Goal: Information Seeking & Learning: Learn about a topic

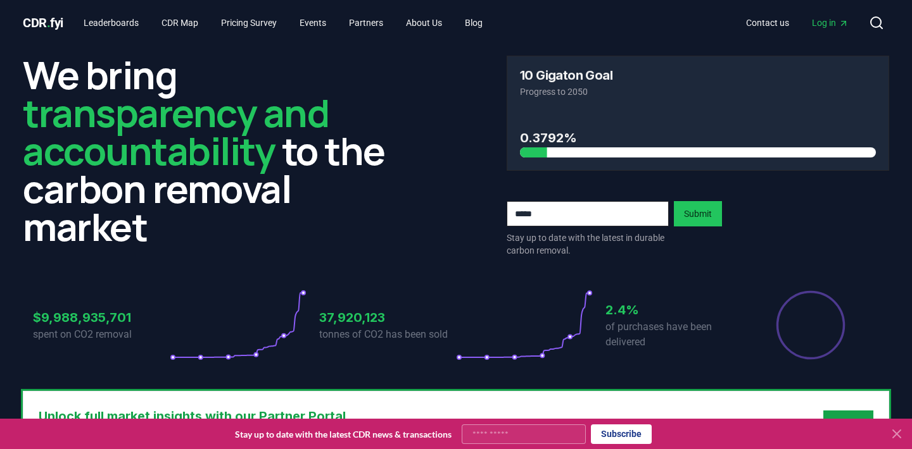
click at [833, 28] on span "Log in" at bounding box center [830, 22] width 37 height 13
click at [119, 18] on link "Leaderboards" at bounding box center [110, 22] width 75 height 23
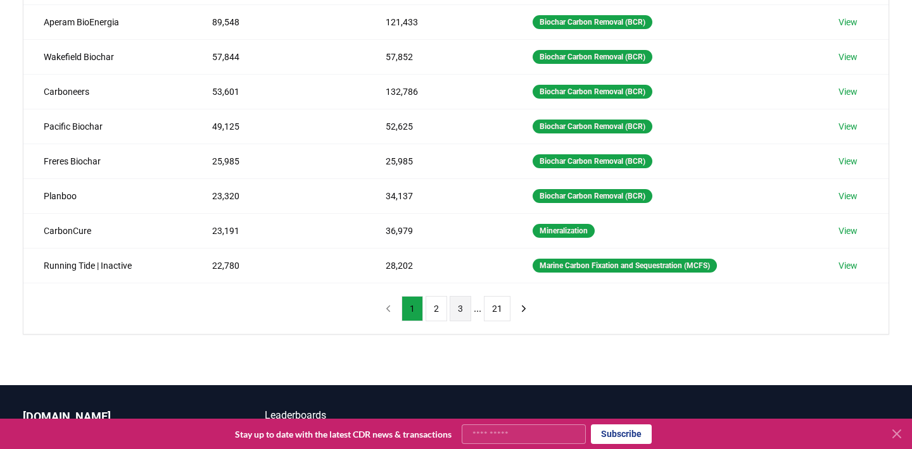
scroll to position [389, 0]
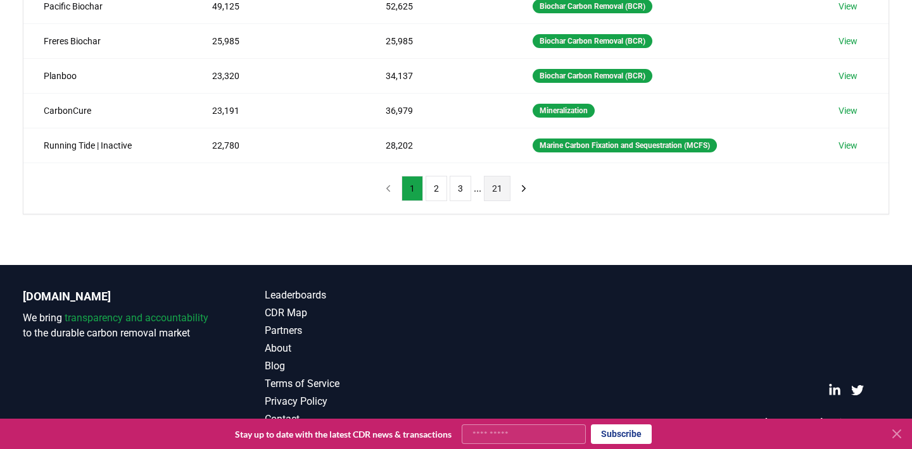
click at [491, 192] on button "21" at bounding box center [497, 188] width 27 height 25
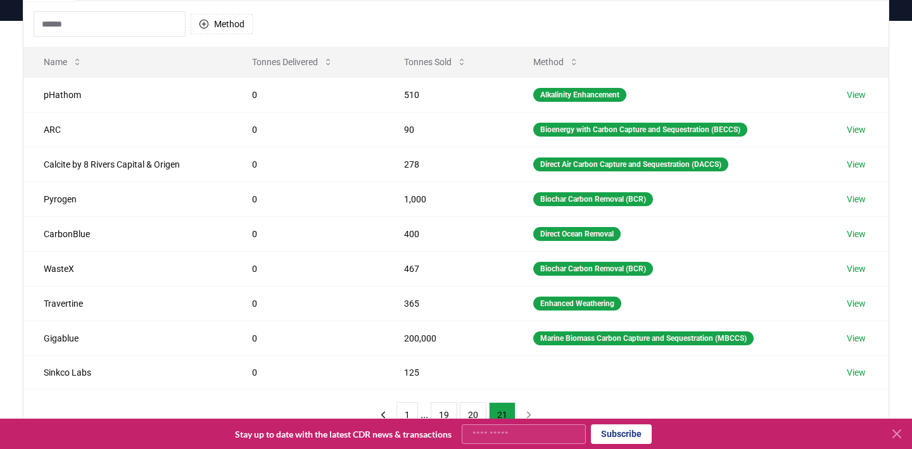
scroll to position [353, 0]
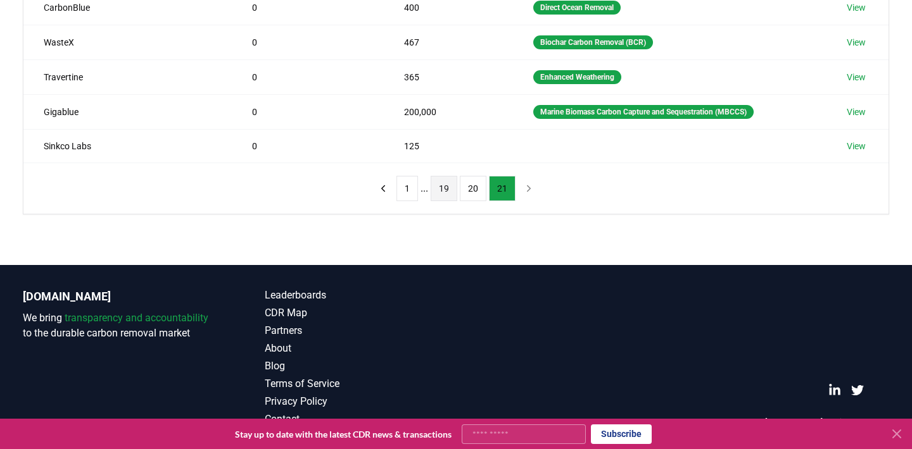
click at [446, 185] on button "19" at bounding box center [444, 188] width 27 height 25
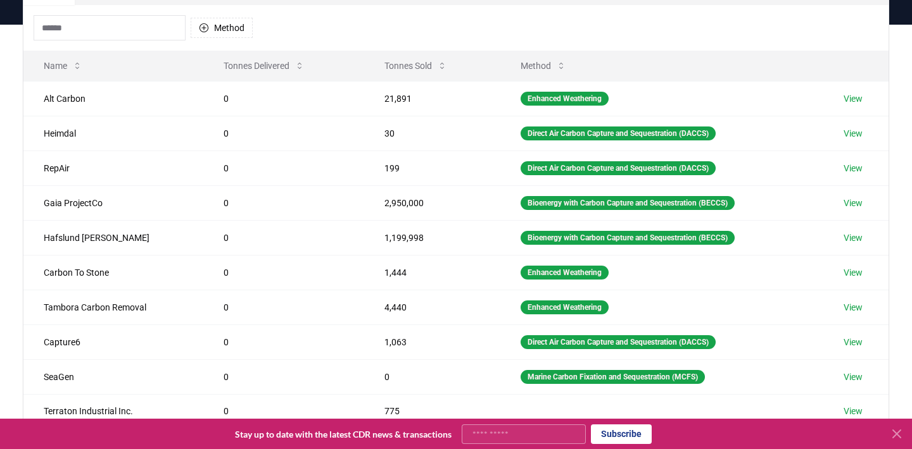
scroll to position [294, 0]
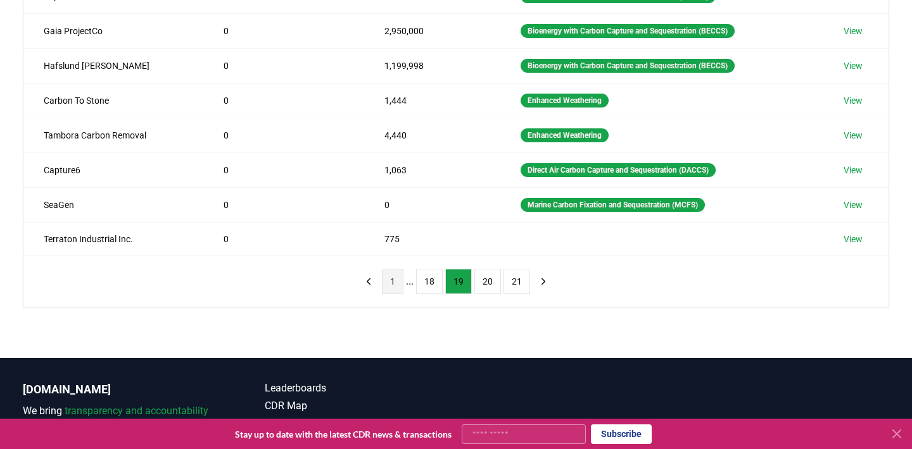
click at [399, 289] on button "1" at bounding box center [393, 281] width 22 height 25
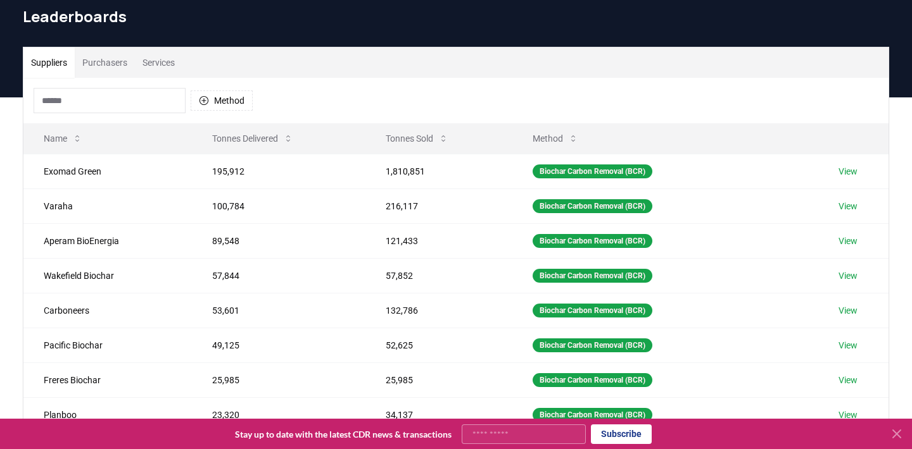
scroll to position [0, 0]
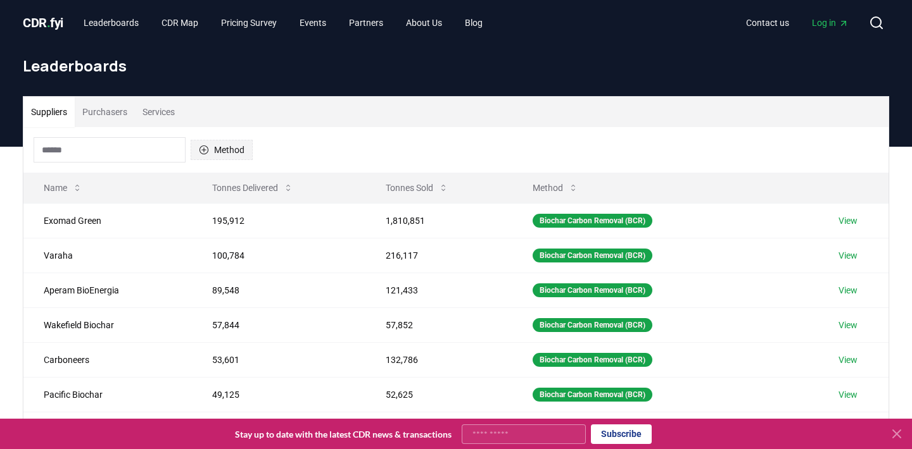
click at [238, 152] on button "Method" at bounding box center [222, 150] width 62 height 20
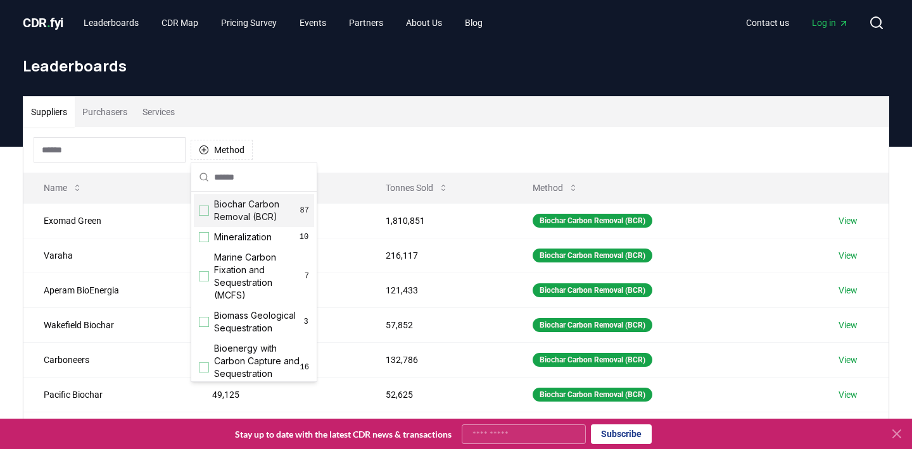
click at [203, 212] on div "Suggestions" at bounding box center [204, 211] width 10 height 10
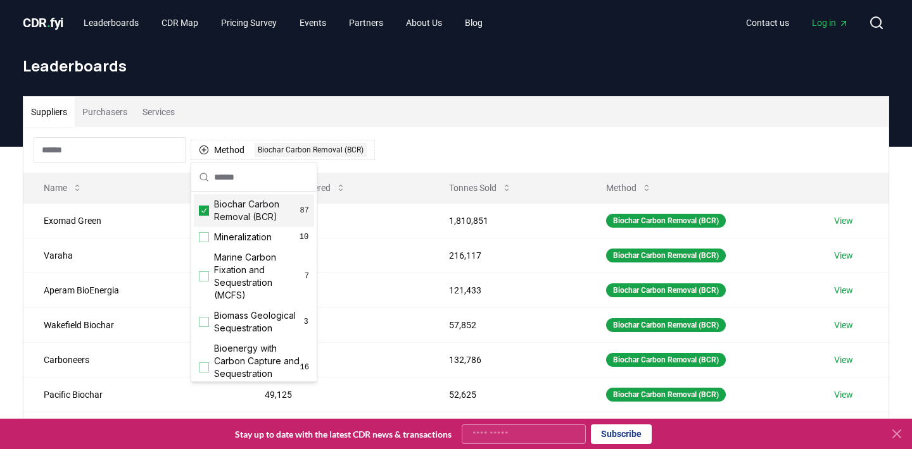
click at [424, 111] on div "Suppliers Purchasers Services" at bounding box center [455, 112] width 865 height 30
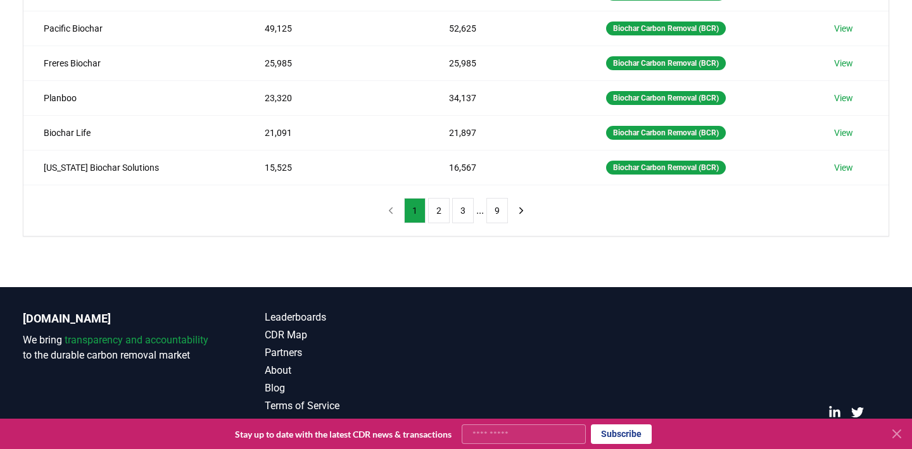
scroll to position [389, 0]
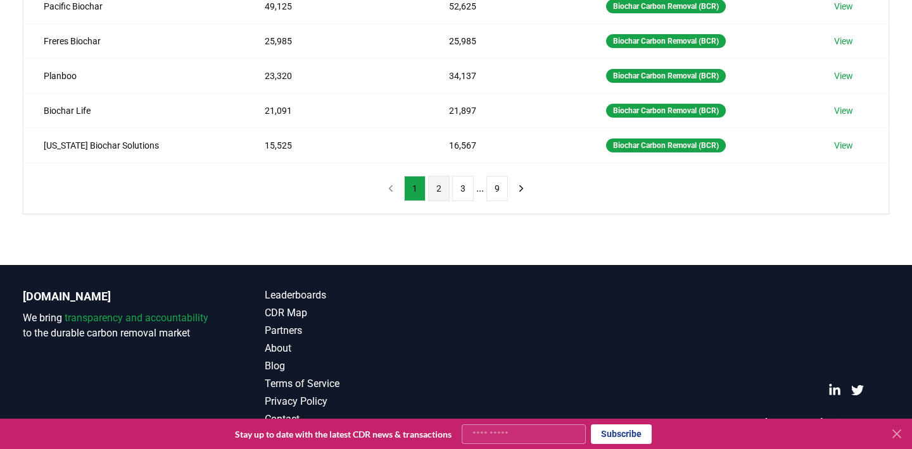
click at [429, 196] on button "2" at bounding box center [439, 188] width 22 height 25
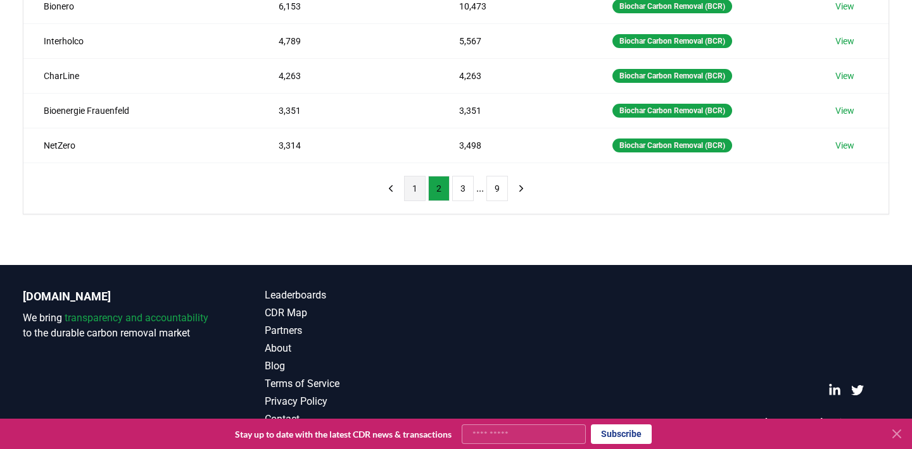
click at [414, 191] on button "1" at bounding box center [415, 188] width 22 height 25
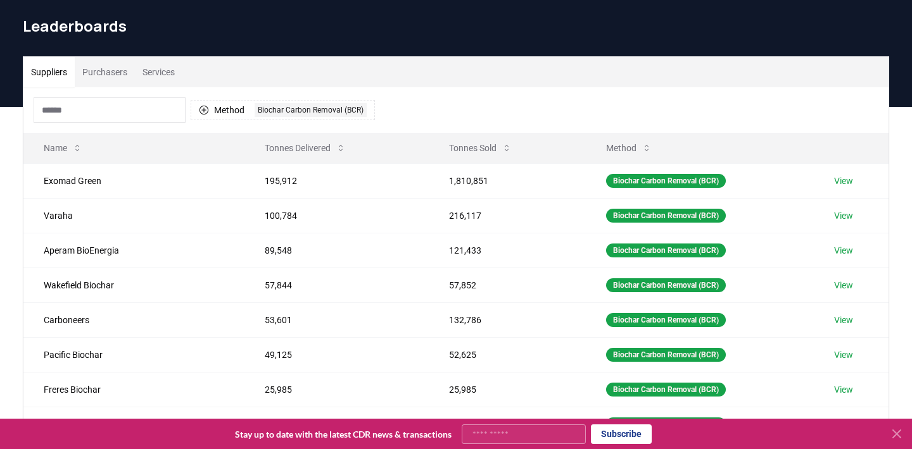
scroll to position [0, 0]
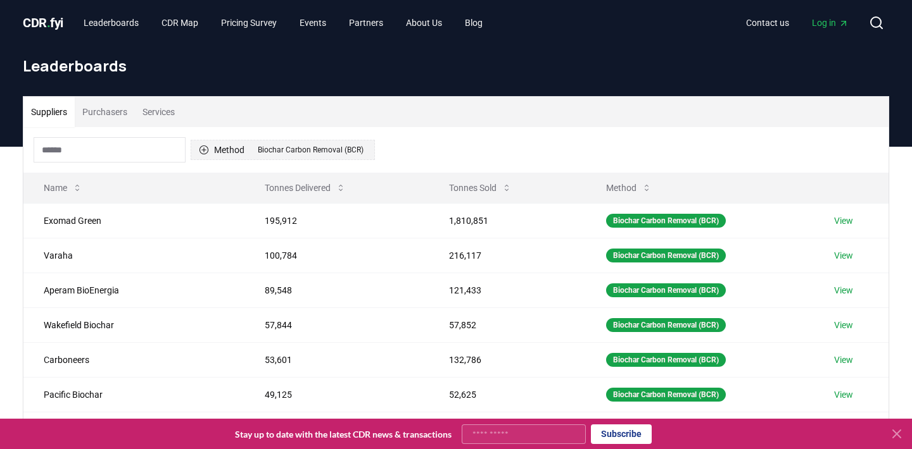
click at [301, 145] on div "Biochar Carbon Removal (BCR)" at bounding box center [311, 150] width 112 height 14
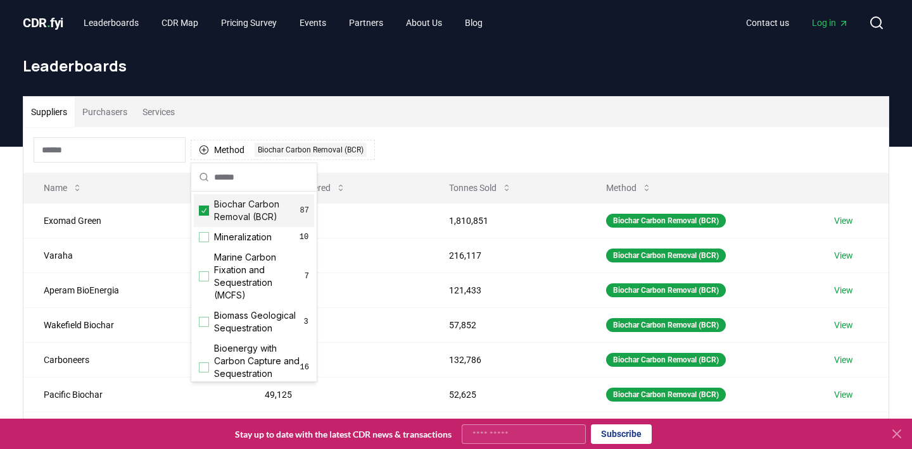
click at [208, 210] on icon "Suggestions" at bounding box center [203, 211] width 9 height 10
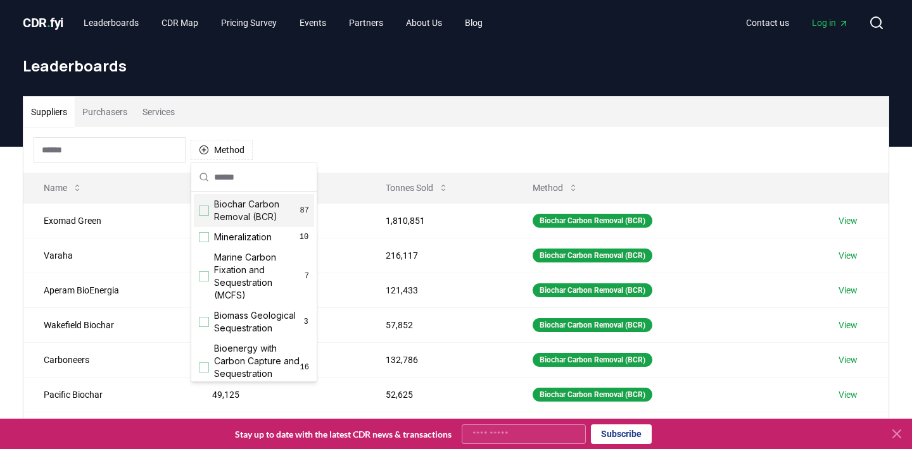
click at [439, 116] on div "Suppliers Purchasers Services" at bounding box center [455, 112] width 865 height 30
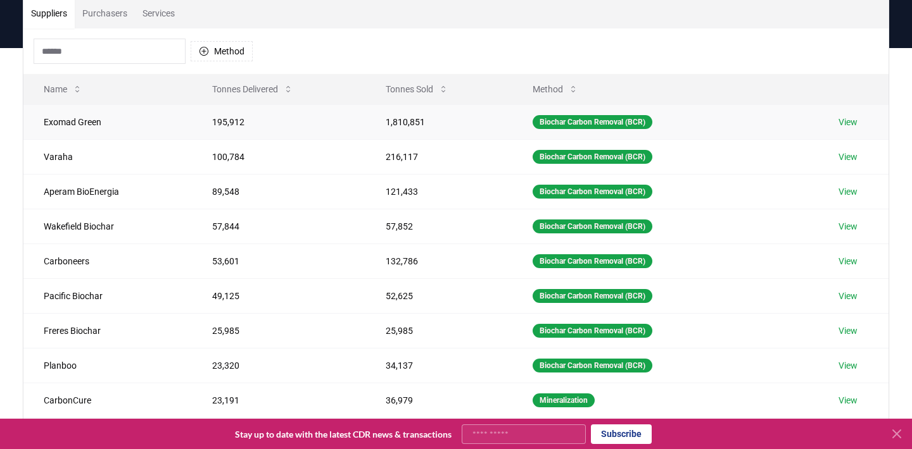
scroll to position [97, 0]
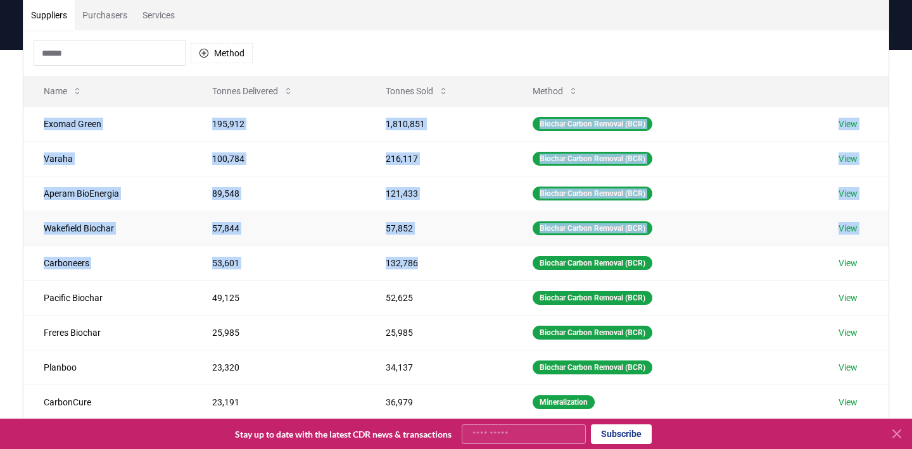
drag, startPoint x: 39, startPoint y: 120, endPoint x: 672, endPoint y: 242, distance: 644.8
click at [670, 244] on tbody "Exomad Green 195,912 1,810,851 Biochar Carbon Removal (BCR) View Varaha 100,784…" at bounding box center [455, 280] width 865 height 348
click at [658, 39] on div "Method" at bounding box center [455, 53] width 865 height 46
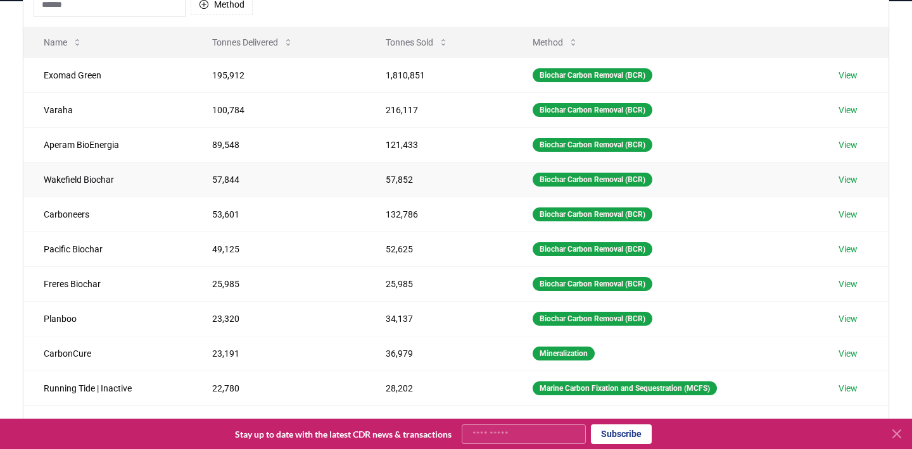
scroll to position [204, 0]
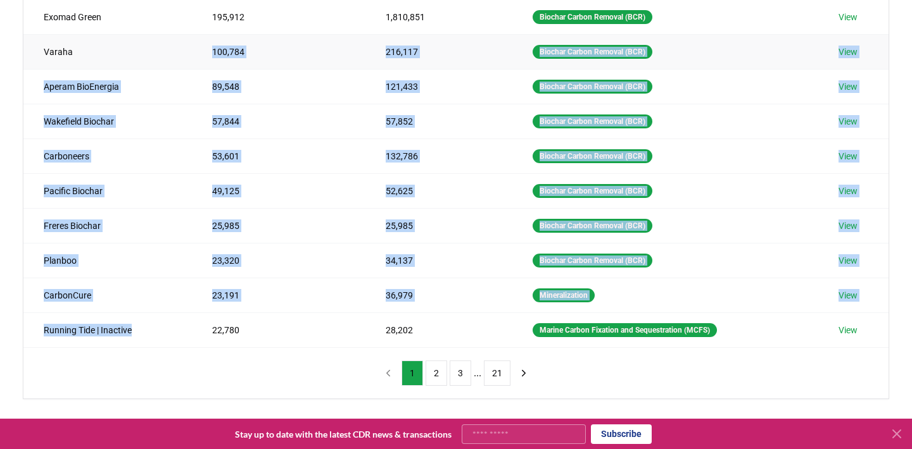
drag, startPoint x: 139, startPoint y: 330, endPoint x: 70, endPoint y: 47, distance: 290.7
click at [70, 47] on tbody "Exomad Green 195,912 1,810,851 Biochar Carbon Removal (BCR) View Varaha 100,784…" at bounding box center [455, 173] width 865 height 348
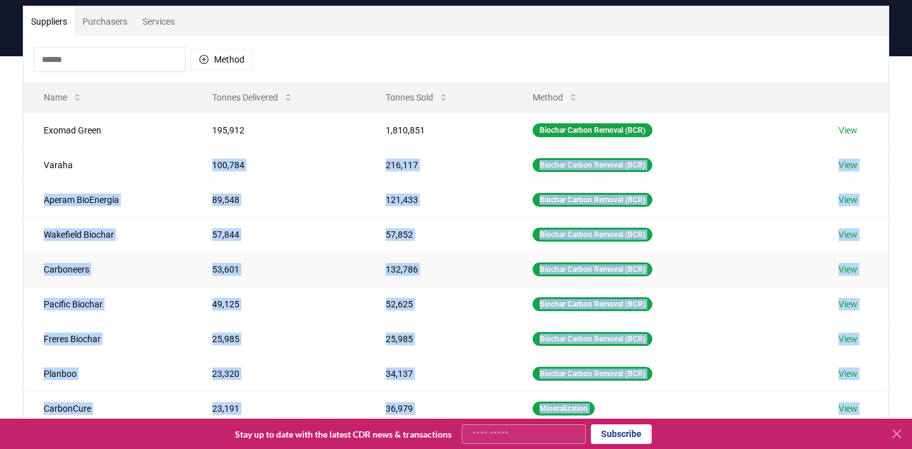
scroll to position [53, 0]
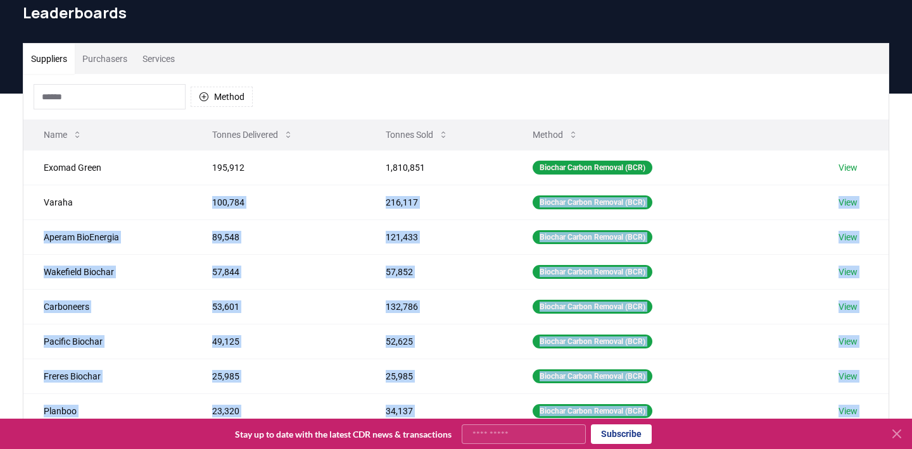
click at [143, 136] on th "Name" at bounding box center [107, 135] width 168 height 30
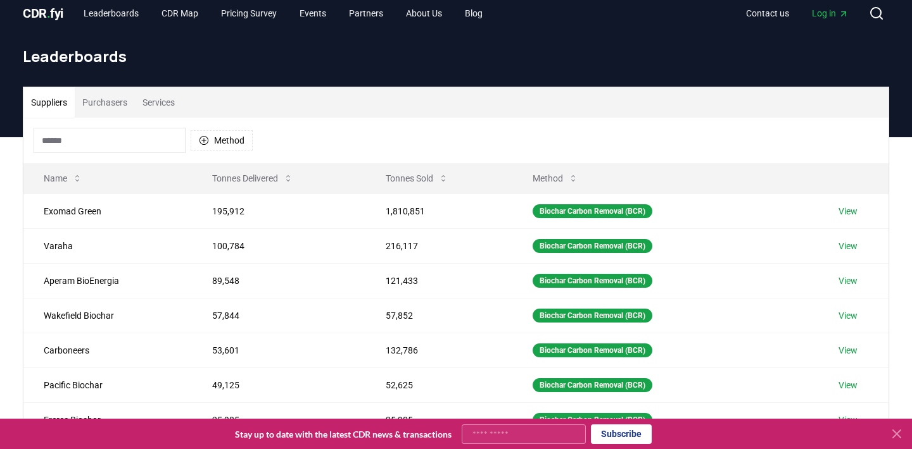
scroll to position [0, 0]
